Goal: Task Accomplishment & Management: Manage account settings

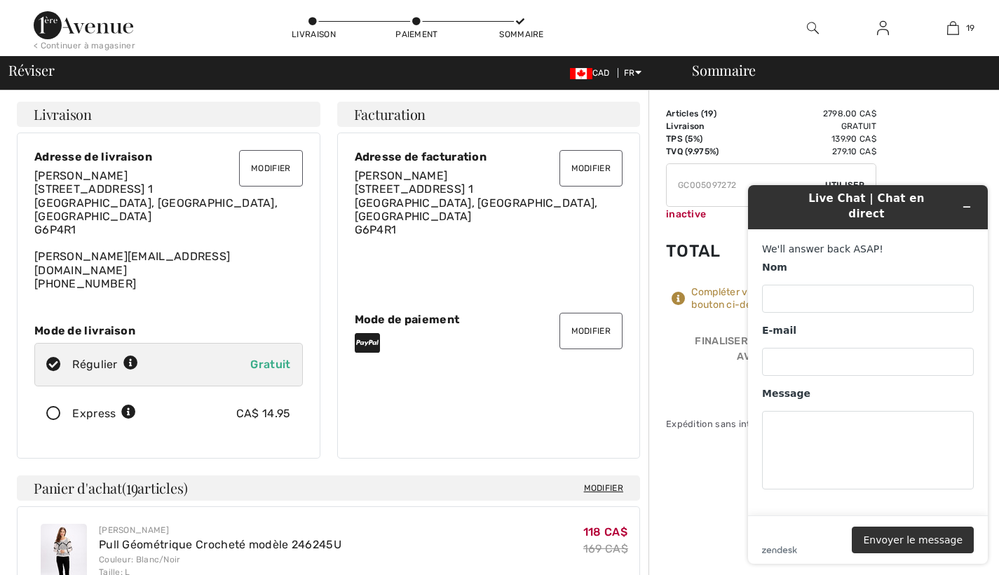
click at [273, 165] on button "Modifier" at bounding box center [270, 168] width 63 height 36
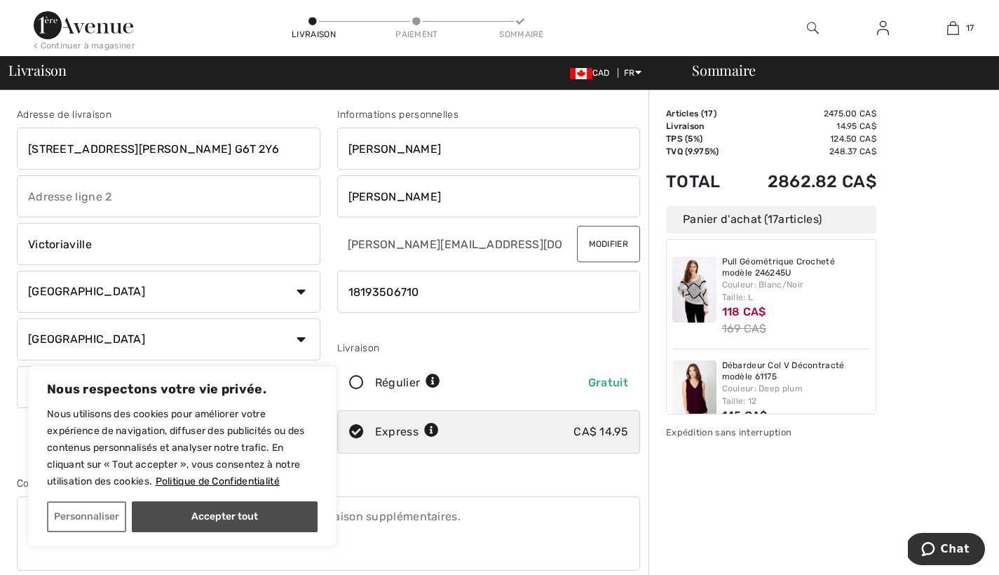
click at [249, 512] on button "Accepter tout" at bounding box center [225, 516] width 186 height 31
checkbox input "true"
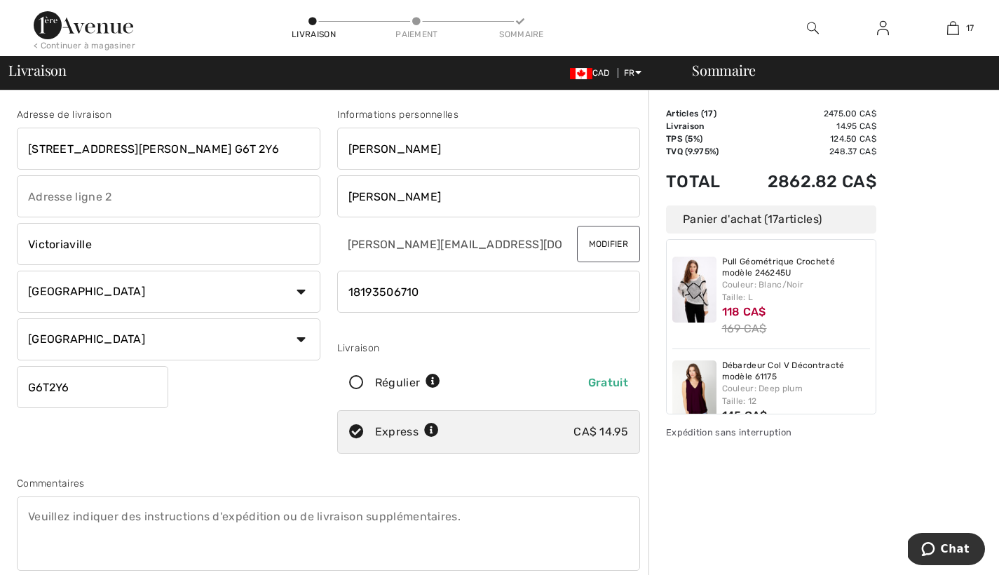
click at [597, 245] on button "Modifier" at bounding box center [608, 244] width 63 height 36
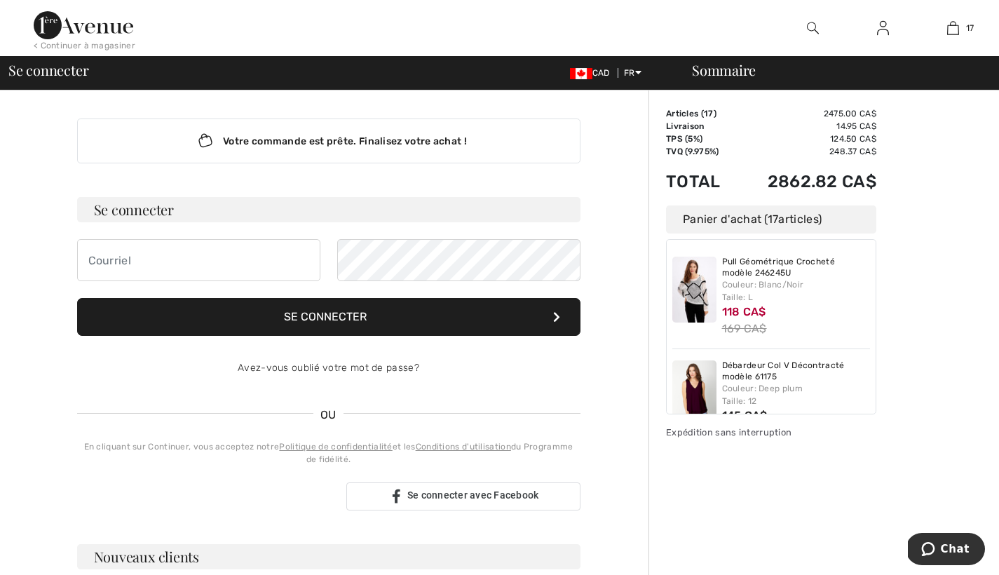
click at [92, 261] on input "email" at bounding box center [198, 260] width 243 height 42
type input "[EMAIL_ADDRESS][DOMAIN_NAME]"
